Goal: Task Accomplishment & Management: Use online tool/utility

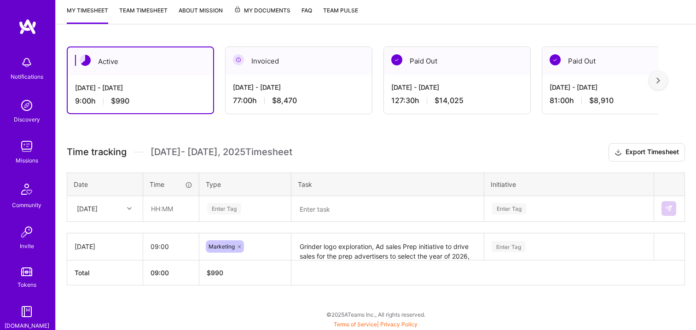
scroll to position [123, 0]
click at [167, 201] on input "text" at bounding box center [171, 208] width 55 height 24
type input "09:00"
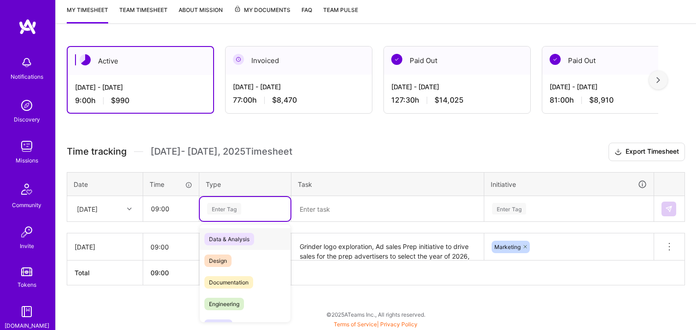
click at [233, 211] on div "Enter Tag" at bounding box center [224, 208] width 34 height 14
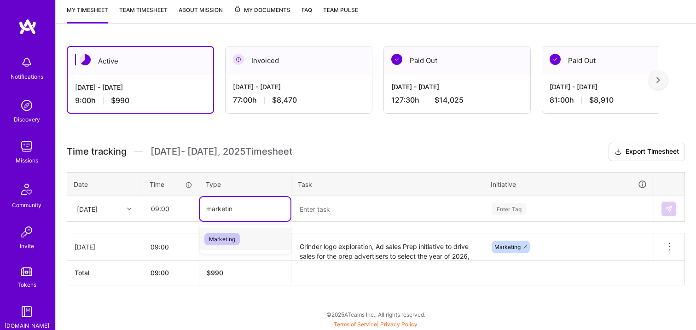
type input "marketing"
click at [340, 206] on textarea at bounding box center [387, 209] width 190 height 24
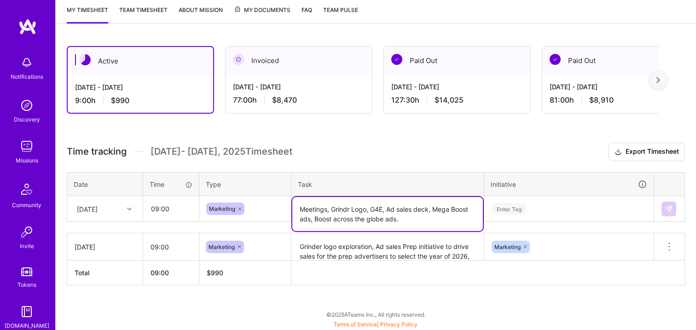
type textarea "Meetings, Grindr Logo, G4E, Ad sales deck, Mega Boost ads, Boost across the glo…"
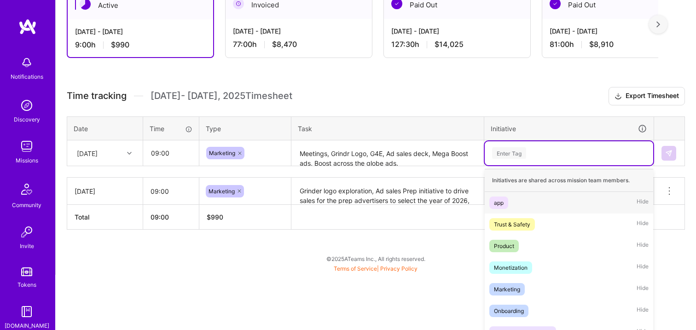
click at [573, 165] on div "option app focused, 1 of 7. 7 results available. Use Up and Down to choose opti…" at bounding box center [568, 153] width 168 height 24
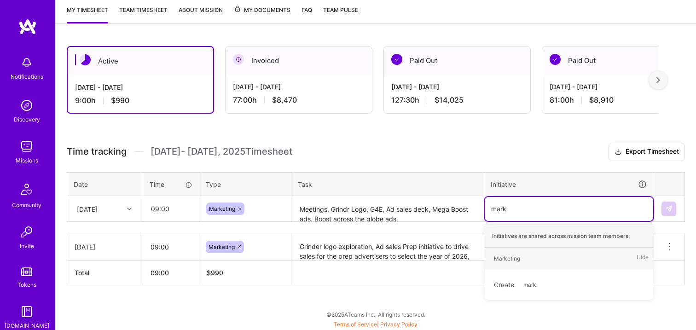
type input "market"
click at [512, 255] on div "Marketing" at bounding box center [507, 258] width 26 height 10
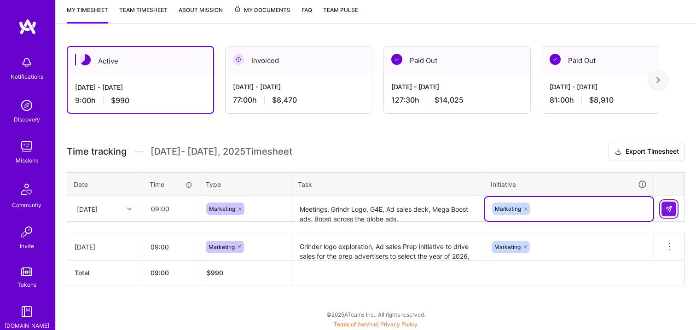
click at [671, 207] on img at bounding box center [668, 208] width 7 height 7
